Goal: Transaction & Acquisition: Download file/media

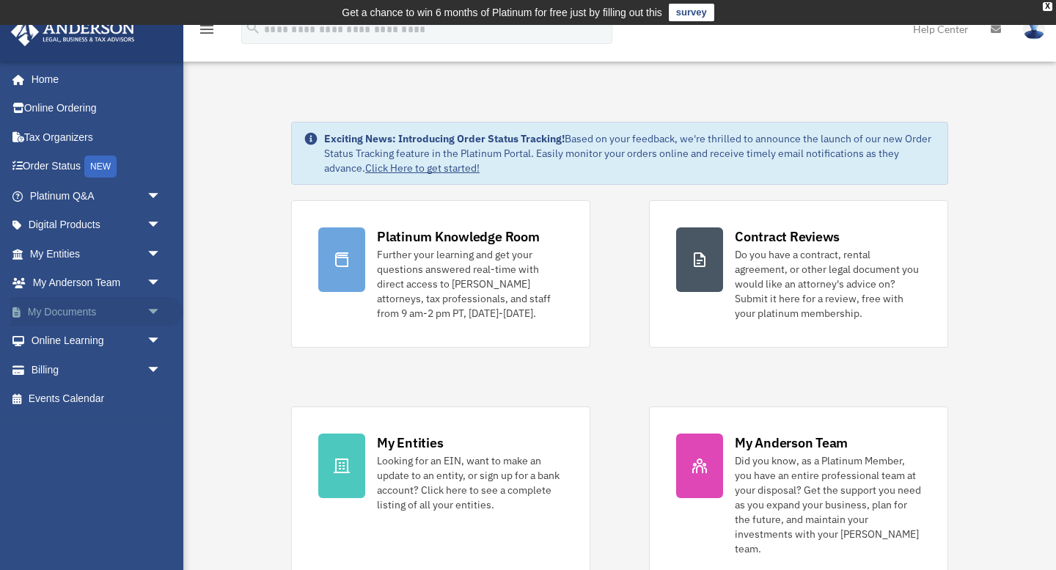
click at [87, 309] on link "My Documents arrow_drop_down" at bounding box center [96, 311] width 173 height 29
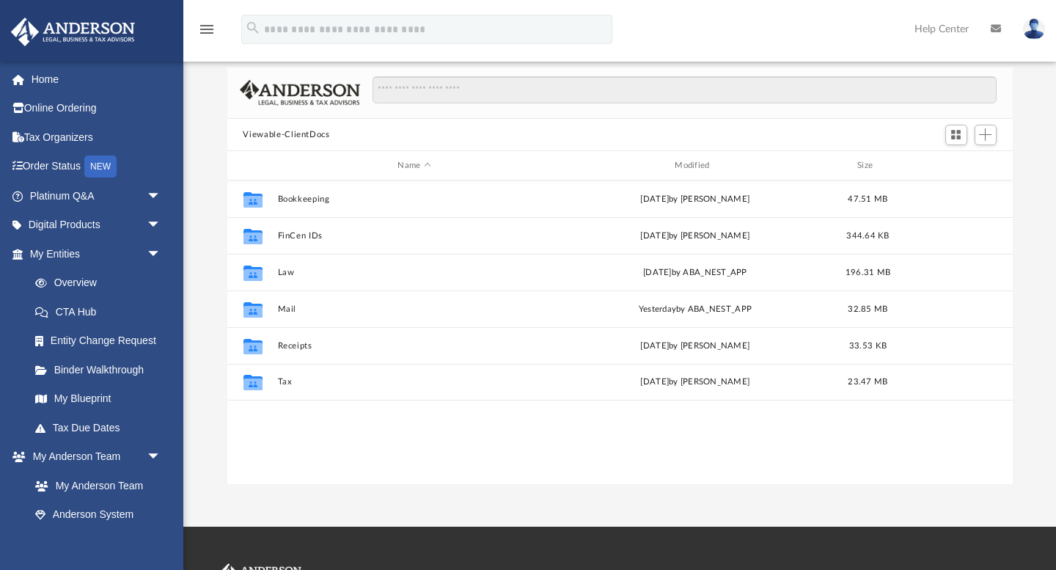
scroll to position [98, 0]
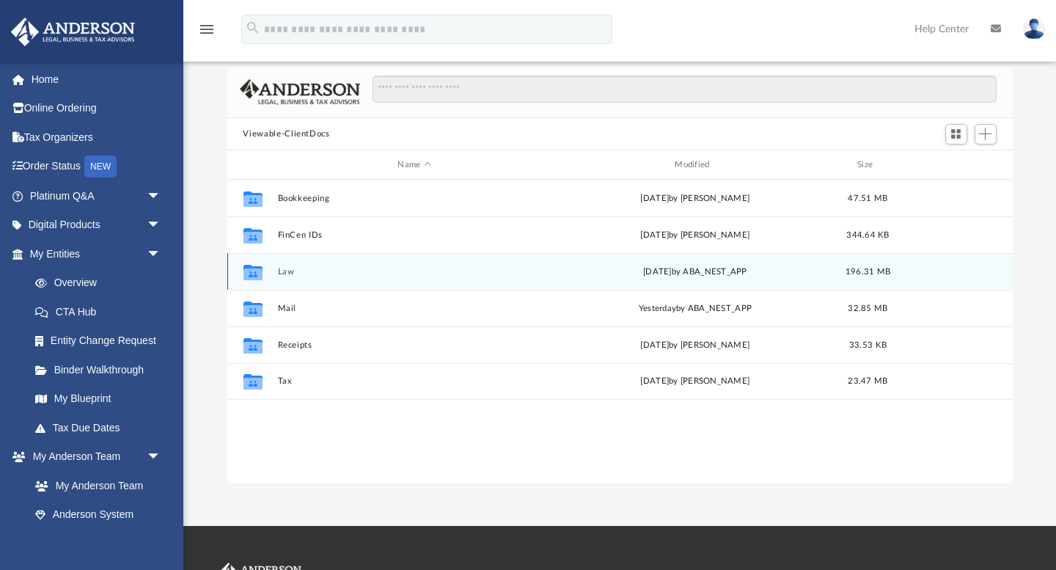
click at [281, 271] on button "Law" at bounding box center [414, 272] width 274 height 10
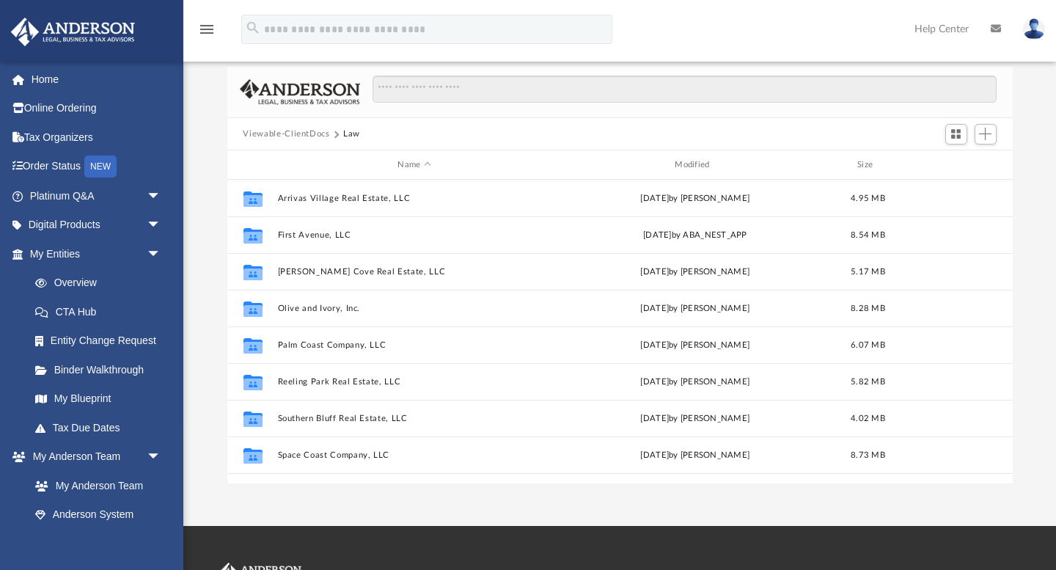
scroll to position [0, 0]
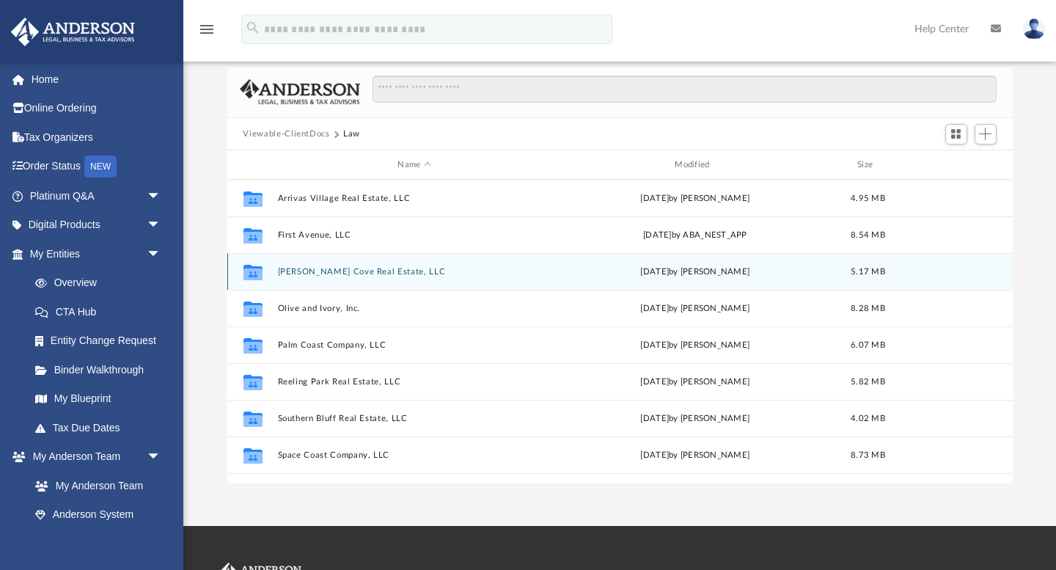
click at [306, 269] on button "Loren Cove Real Estate, LLC" at bounding box center [414, 272] width 274 height 10
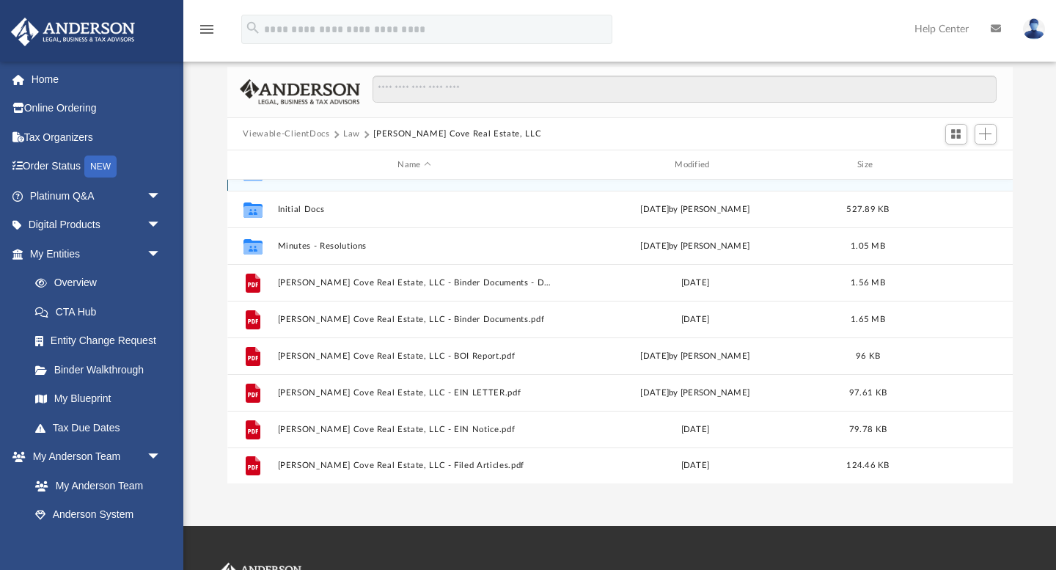
scroll to position [26, 0]
click at [65, 252] on link "My Entities arrow_drop_down" at bounding box center [96, 253] width 173 height 29
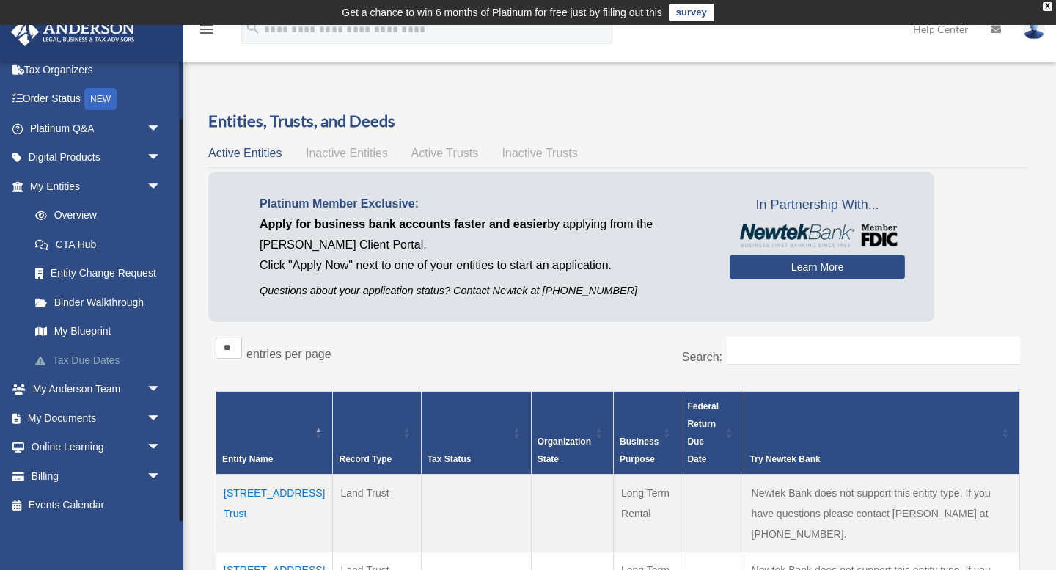
scroll to position [63, 0]
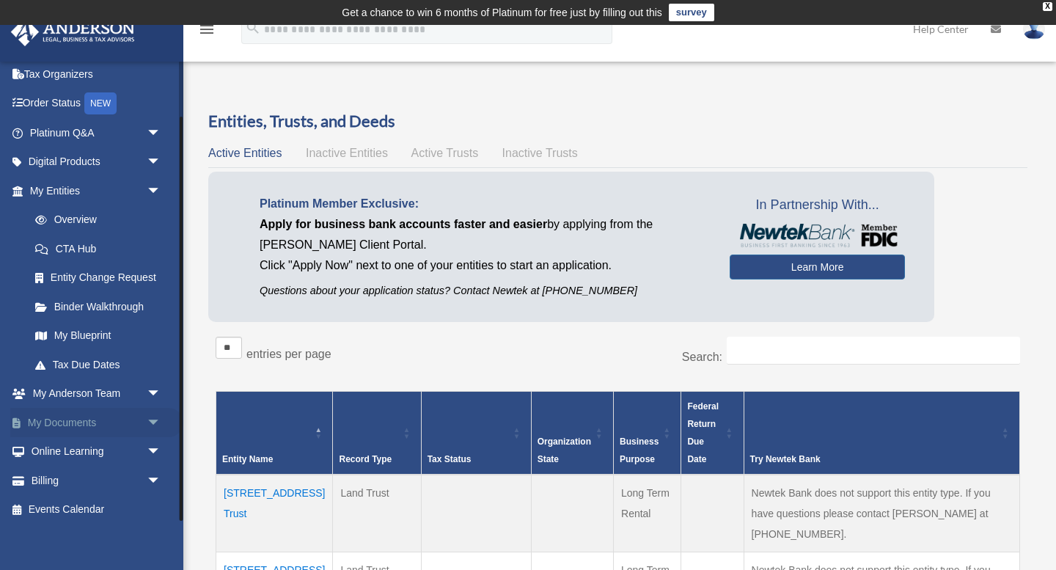
click at [61, 416] on link "My Documents arrow_drop_down" at bounding box center [96, 422] width 173 height 29
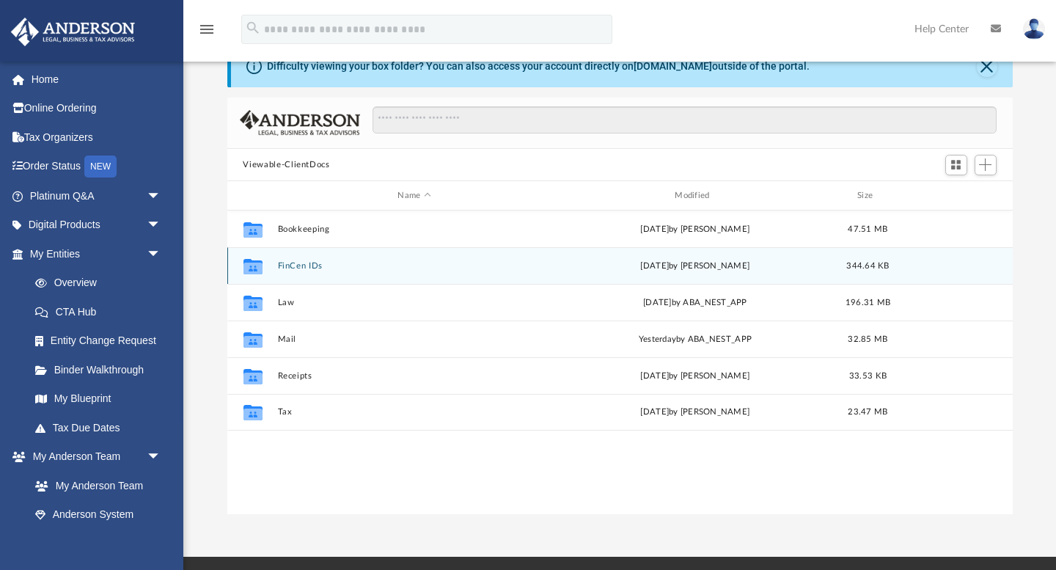
scroll to position [89, 0]
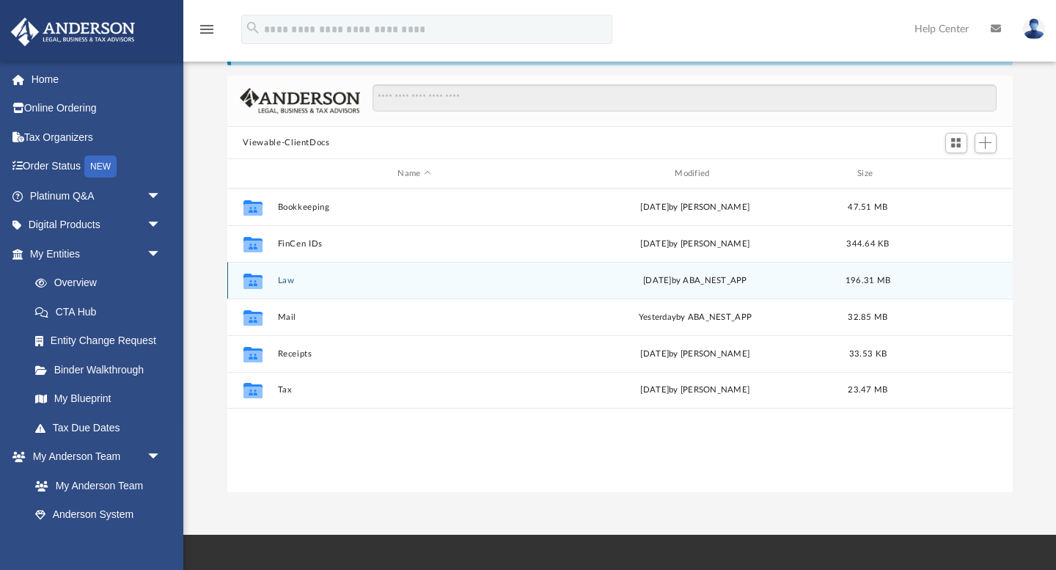
click at [256, 285] on icon "grid" at bounding box center [252, 283] width 19 height 12
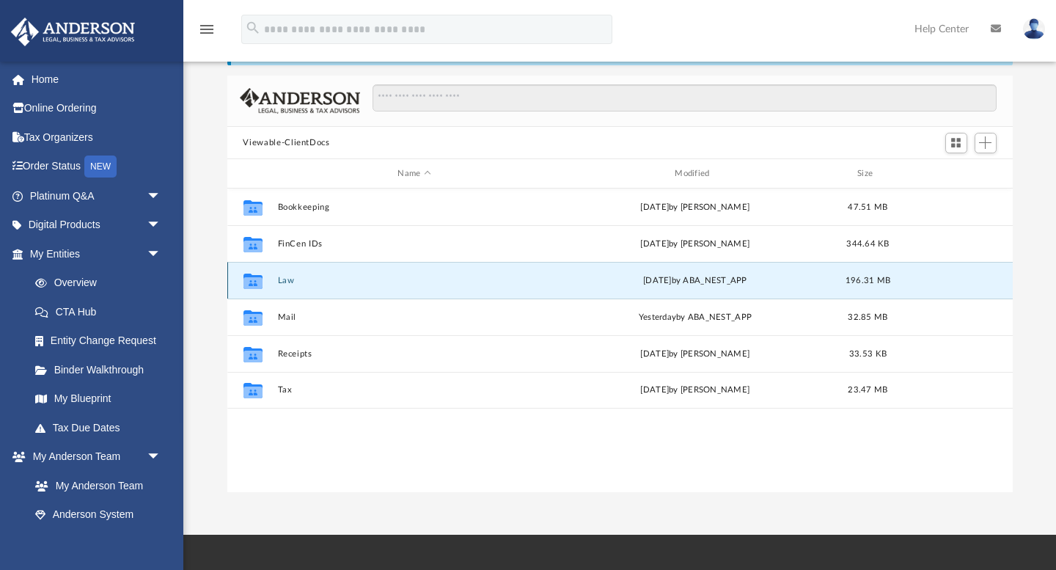
click at [284, 278] on button "Law" at bounding box center [414, 281] width 274 height 10
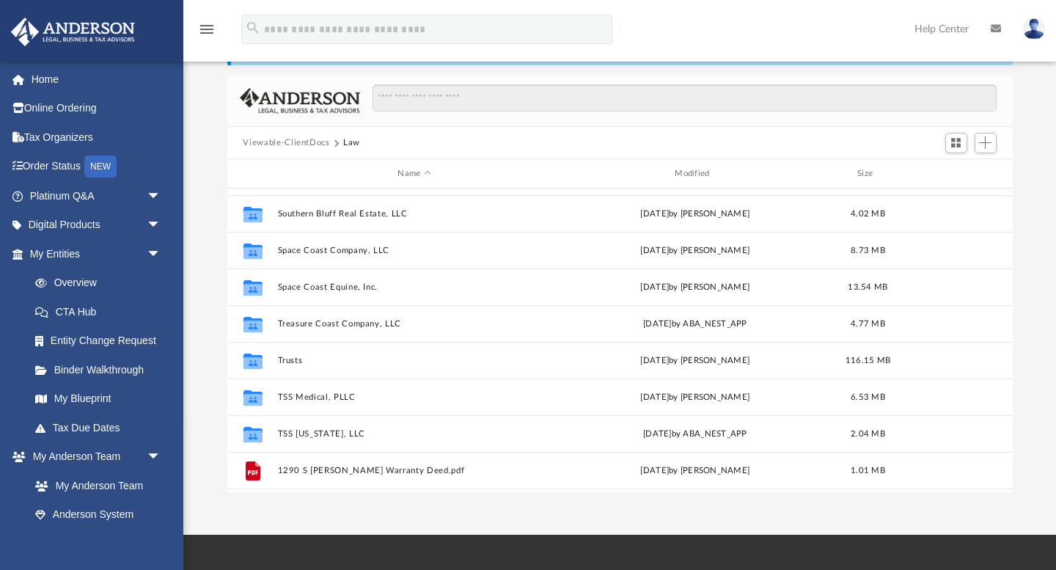
scroll to position [214, 0]
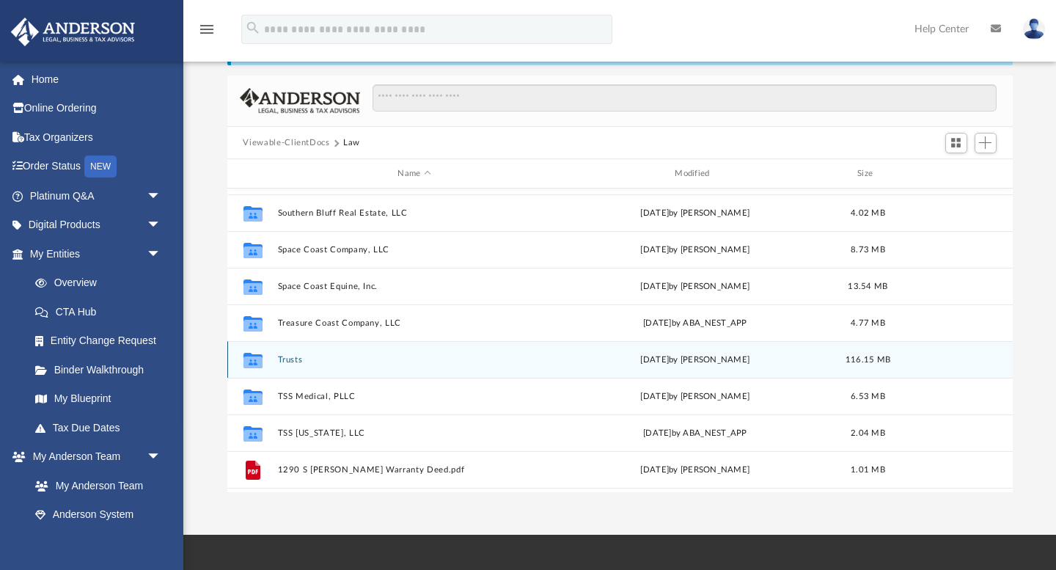
click at [291, 360] on button "Trusts" at bounding box center [414, 360] width 274 height 10
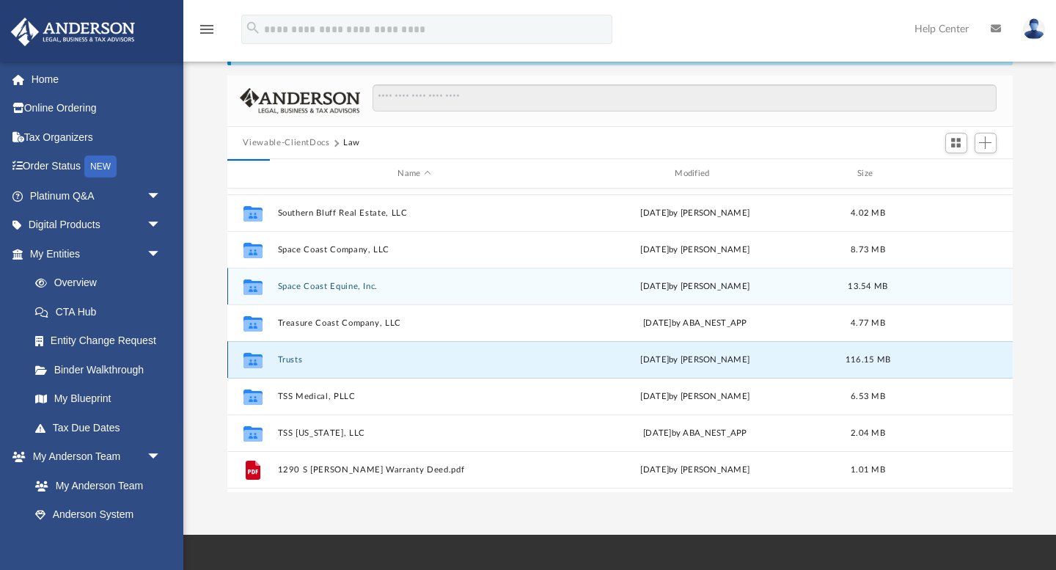
scroll to position [0, 0]
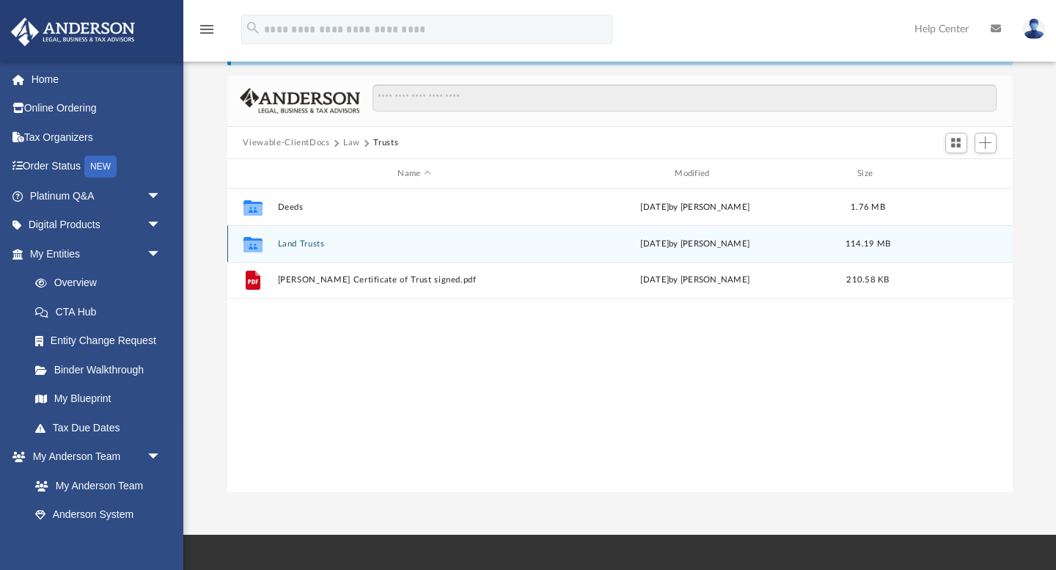
click at [290, 246] on button "Land Trusts" at bounding box center [414, 244] width 274 height 10
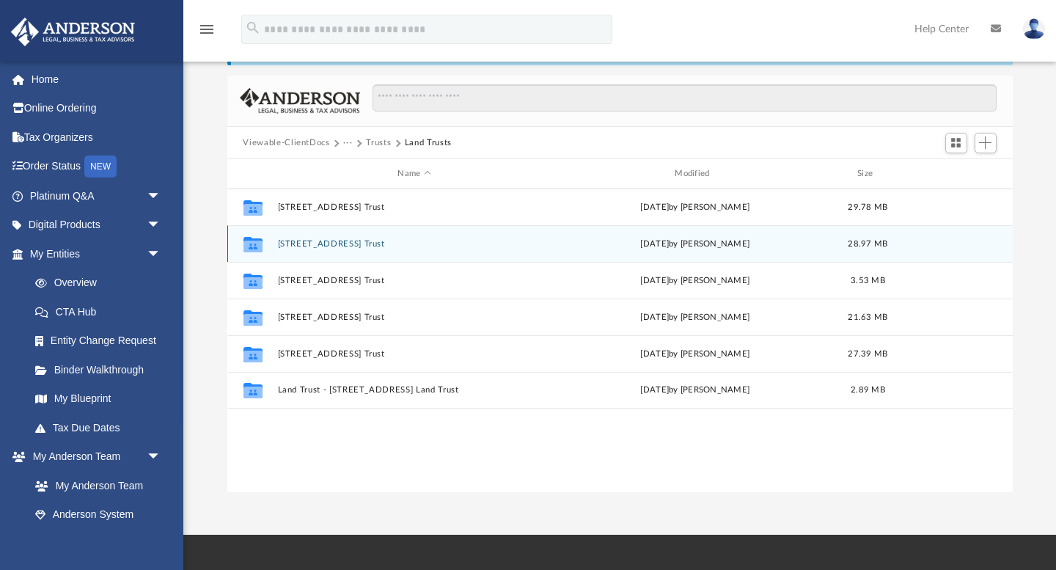
click at [315, 252] on div "Collaborated Folder 2601 Trasona Drive Trust Tue Jan 24 2023 by Michelle Frank …" at bounding box center [619, 243] width 785 height 37
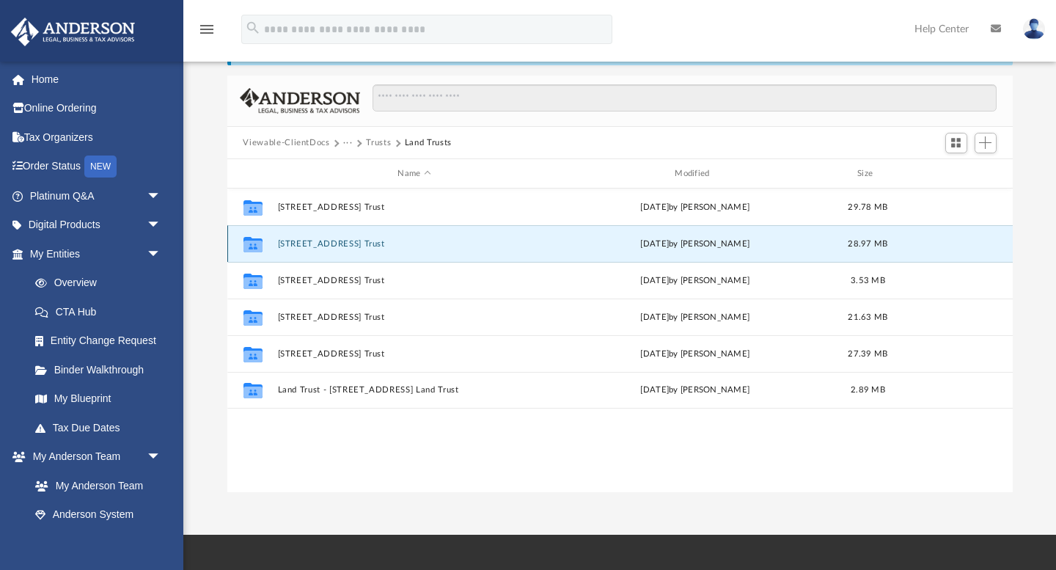
click at [311, 249] on div "Collaborated Folder 2601 Trasona Drive Trust Tue Jan 24 2023 by Michelle Frank …" at bounding box center [619, 243] width 785 height 37
click at [251, 247] on icon "grid" at bounding box center [252, 244] width 19 height 15
click at [296, 246] on button "2601 Trasona Drive Trust" at bounding box center [414, 244] width 274 height 10
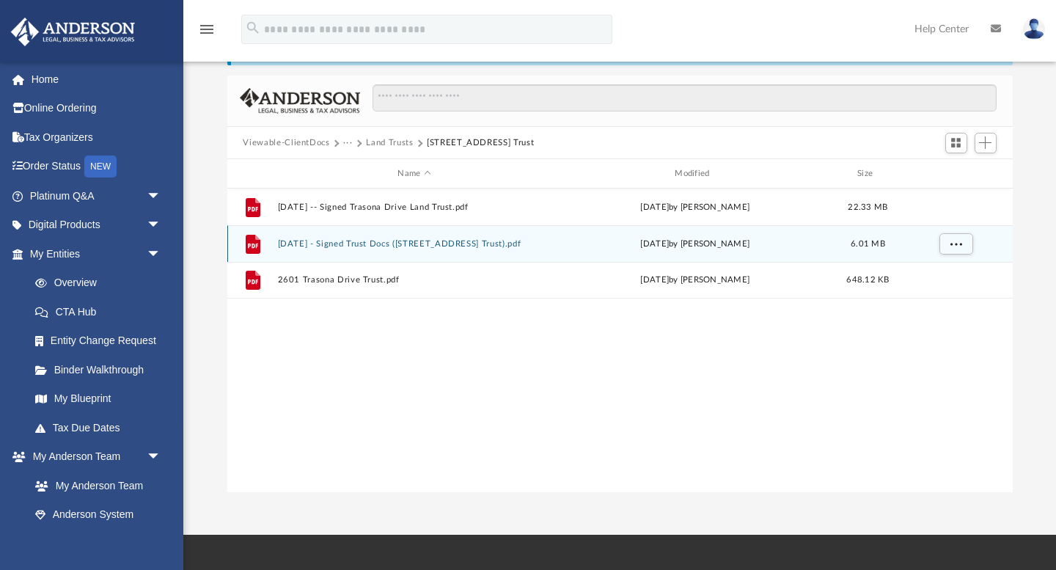
click at [335, 246] on button "2023.01.24 - Signed Trust Docs (2601 Trasona Drive Trust).pdf" at bounding box center [414, 244] width 274 height 10
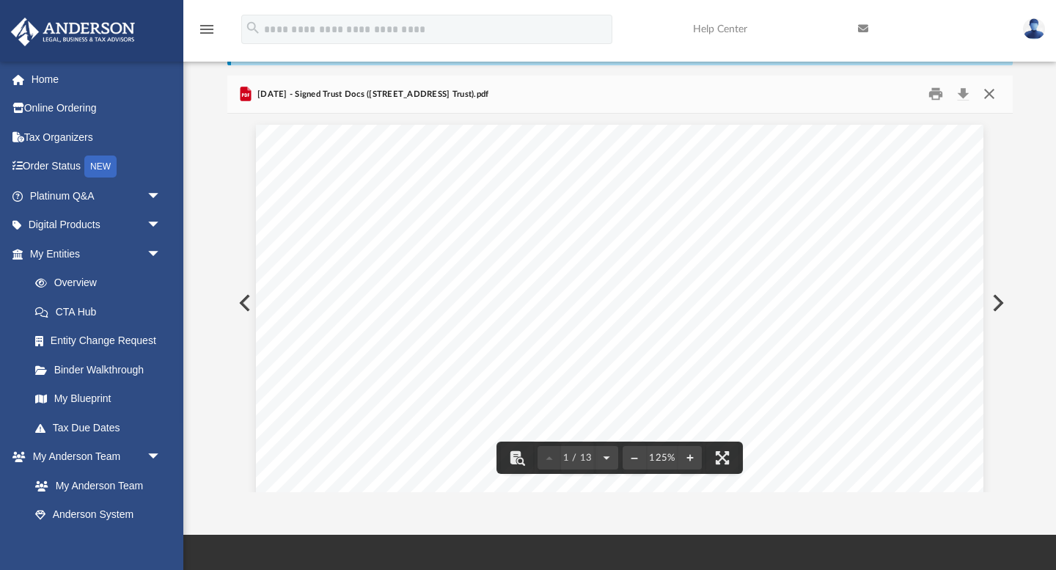
click at [985, 95] on button "Close" at bounding box center [989, 94] width 26 height 23
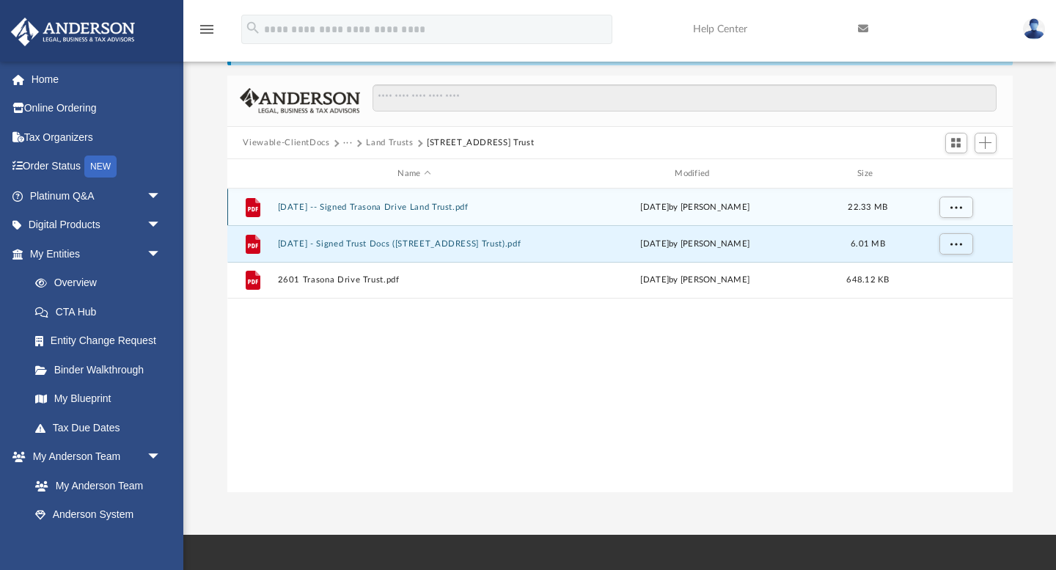
click at [392, 205] on button "2022.09.27 -- Signed Trasona Drive Land Trust.pdf" at bounding box center [414, 207] width 274 height 10
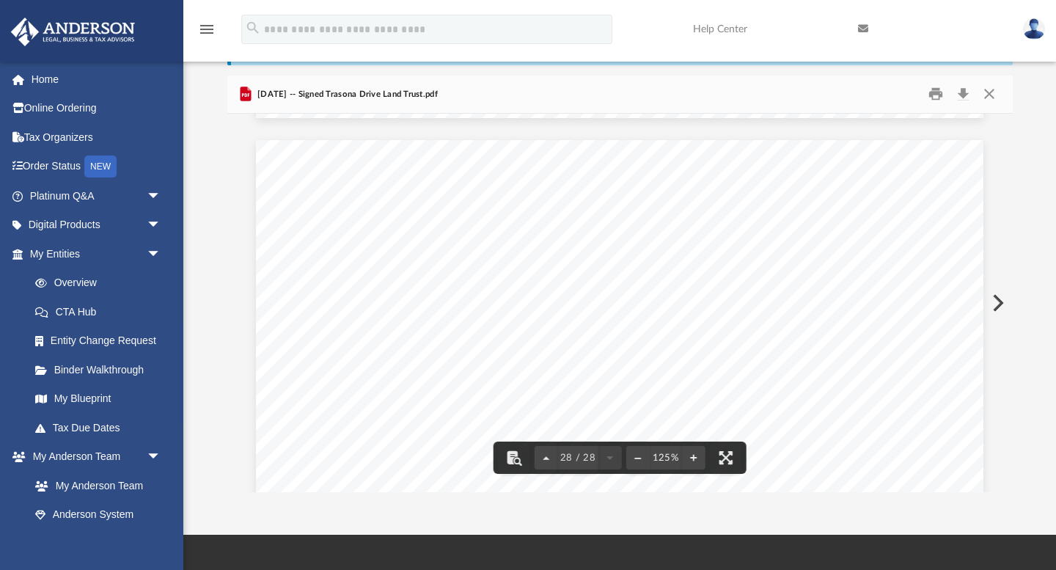
scroll to position [26427, 0]
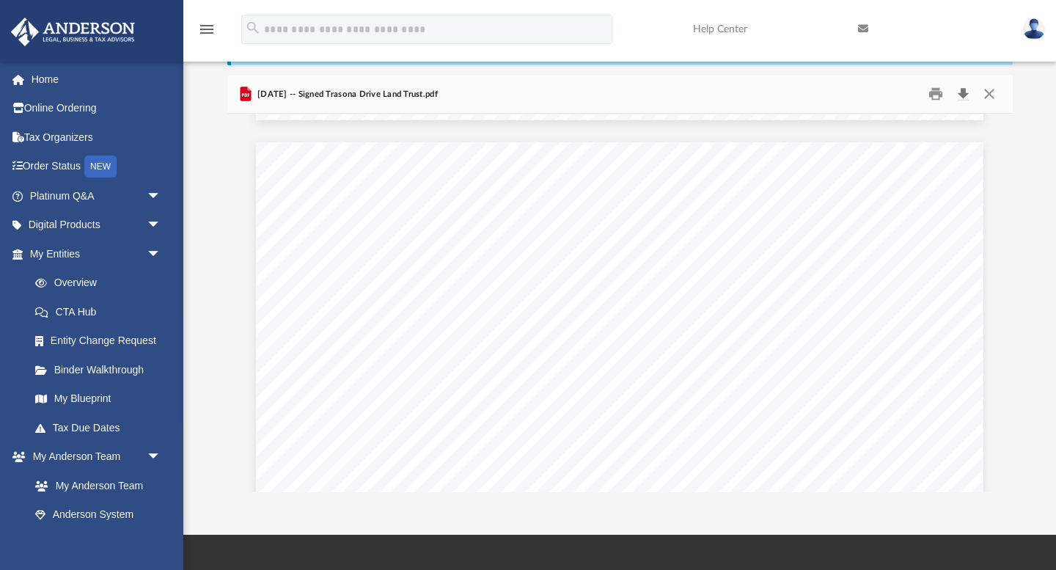
click at [963, 92] on button "Download" at bounding box center [963, 94] width 26 height 23
